Goal: Task Accomplishment & Management: Manage account settings

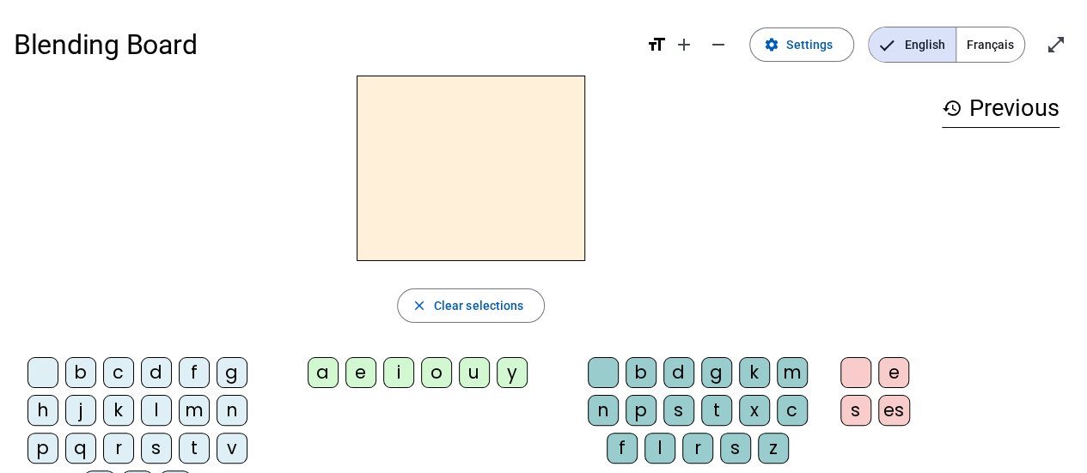
click at [991, 44] on span "Français" at bounding box center [990, 44] width 68 height 34
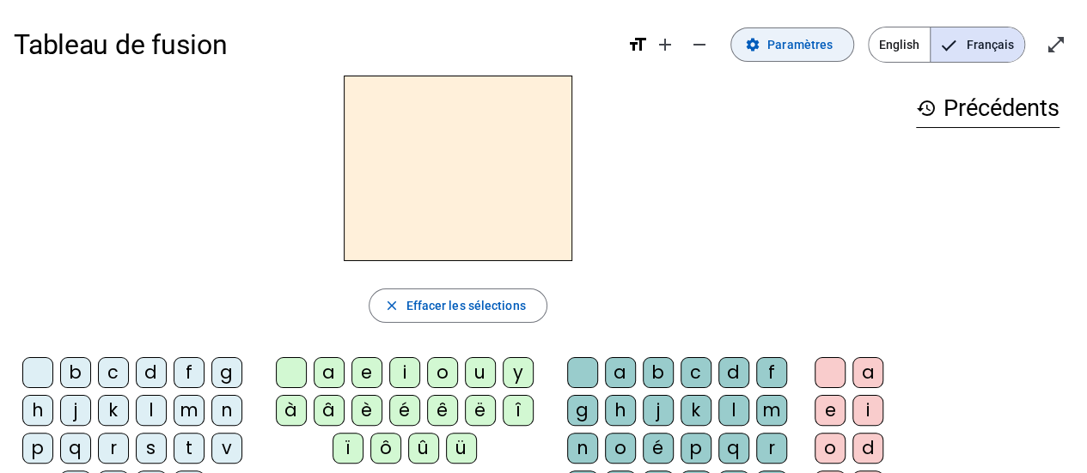
click at [826, 46] on span "Paramètres" at bounding box center [799, 44] width 65 height 21
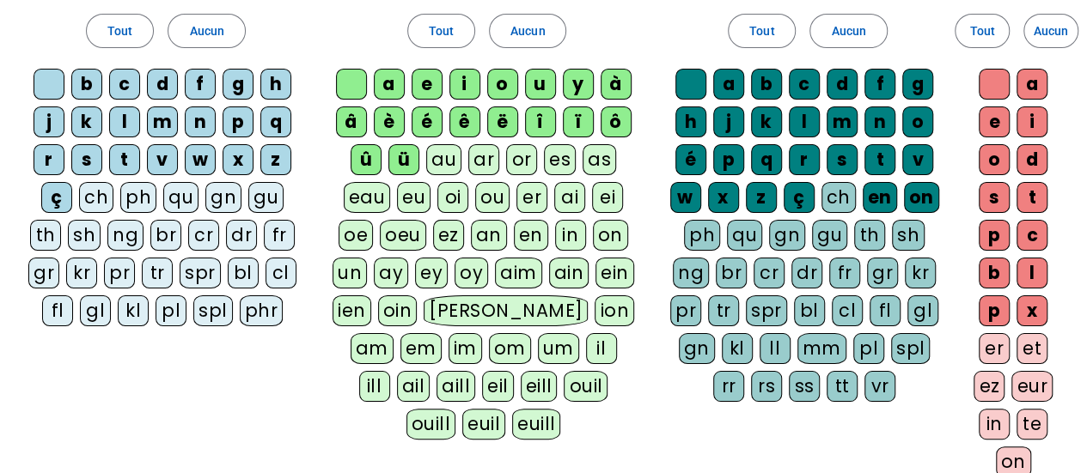
scroll to position [137, 0]
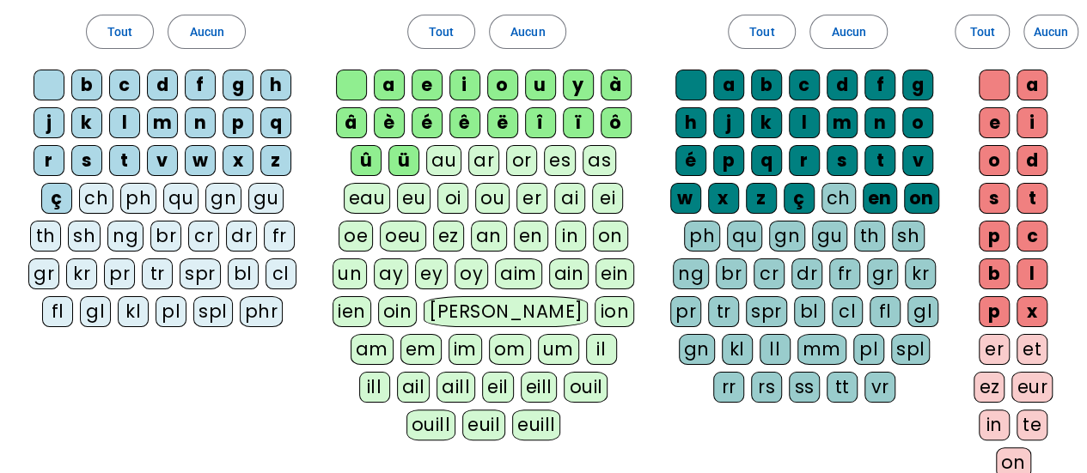
click at [403, 160] on div "ü" at bounding box center [403, 160] width 31 height 31
click at [368, 161] on div "û" at bounding box center [366, 160] width 31 height 31
click at [359, 128] on div "â" at bounding box center [351, 122] width 31 height 31
click at [399, 124] on div "è" at bounding box center [389, 122] width 31 height 31
click at [442, 124] on letter-bubble "é" at bounding box center [431, 126] width 38 height 38
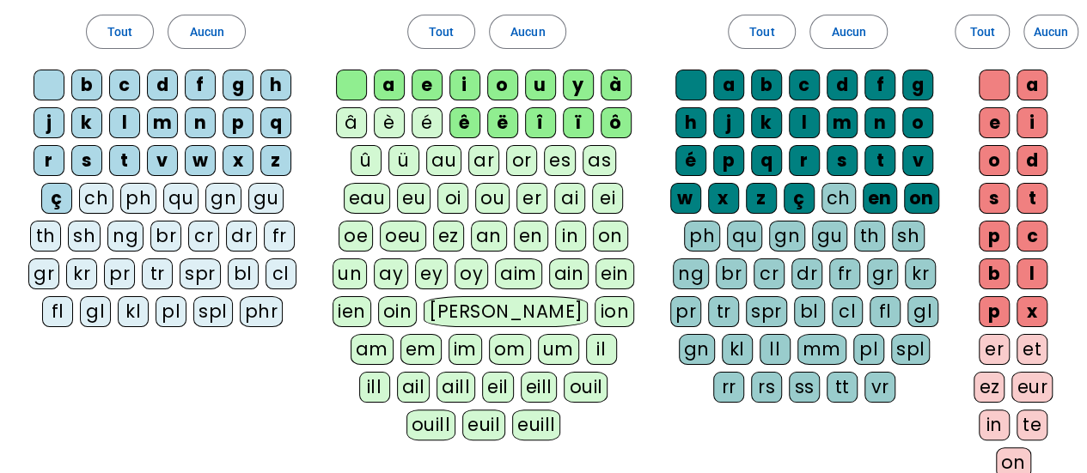
click at [457, 125] on div "ê" at bounding box center [464, 122] width 31 height 31
click at [498, 124] on div "ë" at bounding box center [502, 122] width 31 height 31
click at [560, 125] on letter-bubble "î" at bounding box center [544, 126] width 38 height 38
click at [579, 125] on div "ï" at bounding box center [578, 122] width 31 height 31
click at [611, 126] on div "ô" at bounding box center [616, 122] width 31 height 31
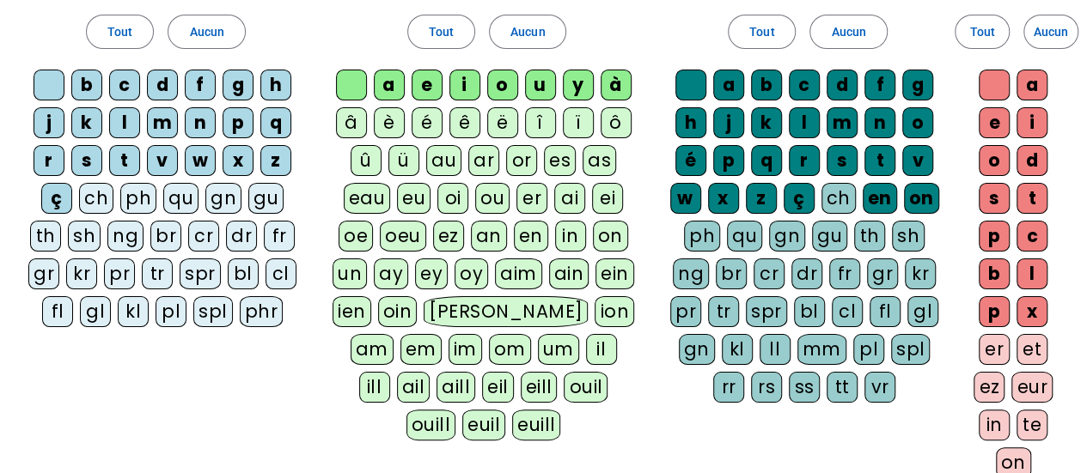
click at [619, 92] on div "à" at bounding box center [616, 85] width 31 height 31
click at [574, 88] on div "y" at bounding box center [578, 85] width 31 height 31
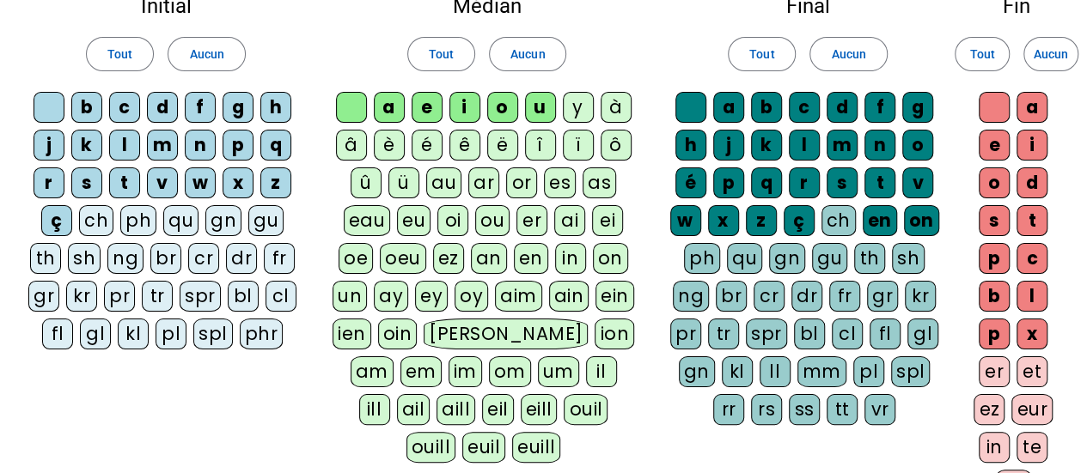
scroll to position [0, 0]
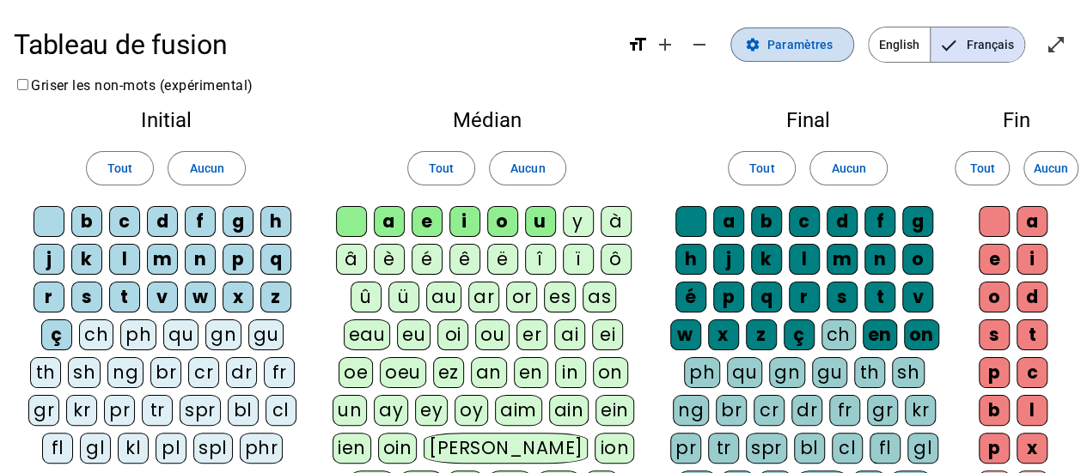
click at [819, 39] on span "Paramètres" at bounding box center [799, 44] width 65 height 21
click at [793, 53] on span "Paramètres" at bounding box center [799, 44] width 65 height 21
click at [971, 55] on span "Français" at bounding box center [977, 44] width 94 height 34
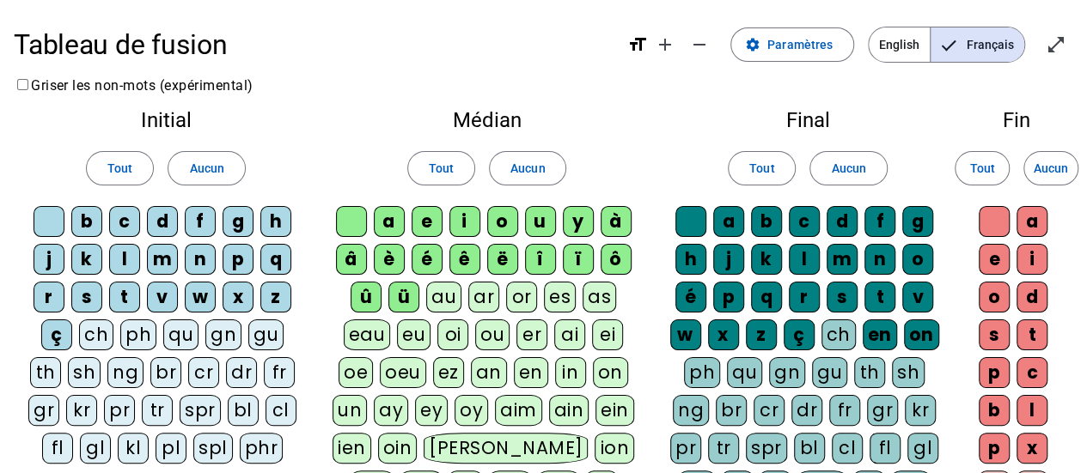
click at [971, 55] on span "Français" at bounding box center [977, 44] width 94 height 34
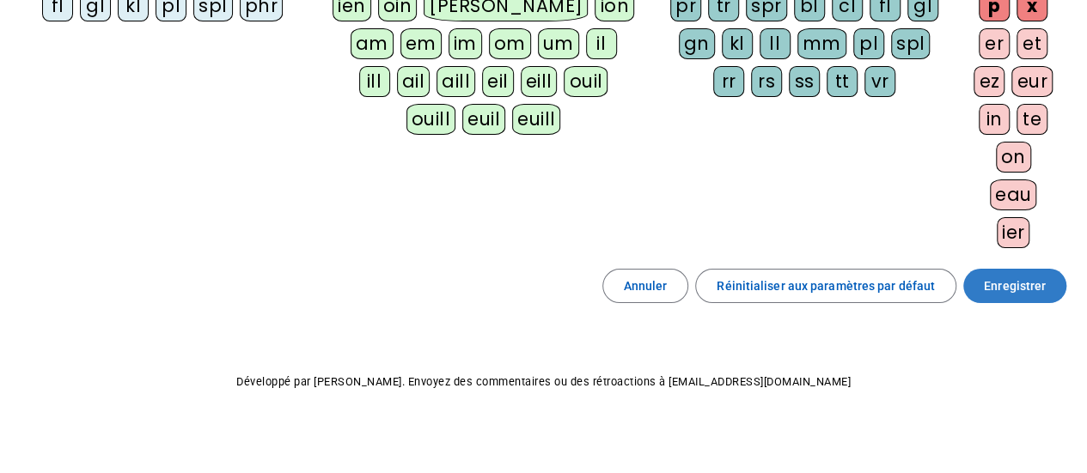
click at [1041, 284] on span "Enregistrer" at bounding box center [1015, 286] width 62 height 21
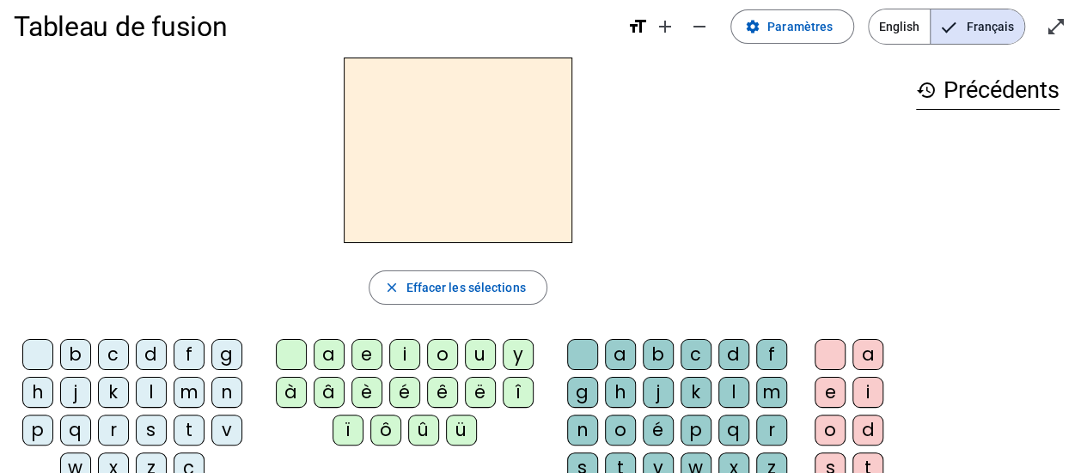
scroll to position [15, 0]
